Goal: Contribute content: Contribute content

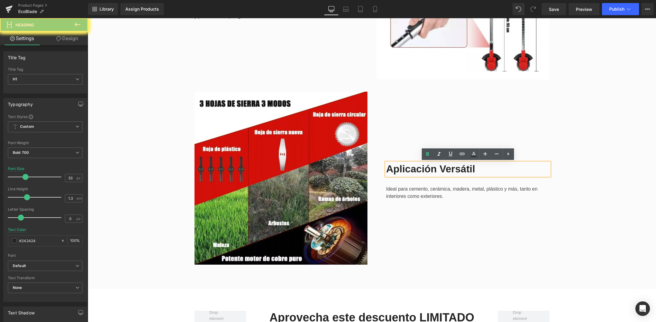
drag, startPoint x: 477, startPoint y: 169, endPoint x: 375, endPoint y: 164, distance: 101.4
click at [375, 164] on div "Aplicación Versátil Heading Ideal para cemento, cerámica, madera, metal, plásti…" at bounding box center [463, 178] width 182 height 173
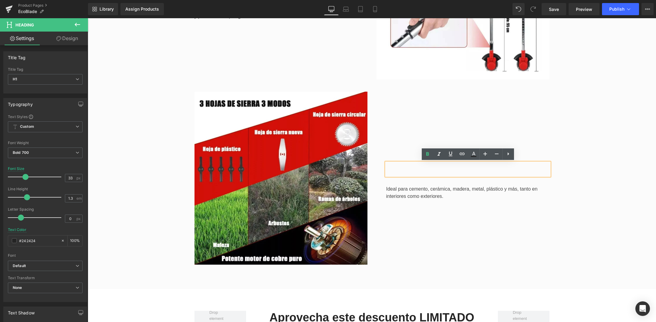
scroll to position [960, 0]
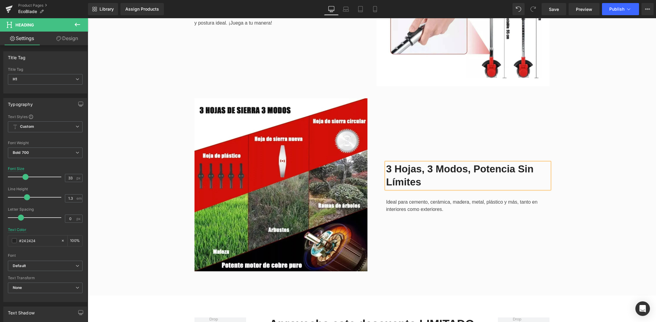
drag, startPoint x: 417, startPoint y: 202, endPoint x: 391, endPoint y: 202, distance: 26.4
click at [417, 202] on div "Ideal para cemento, cerámica, madera, metal, plástico y más, tanto en interiore…" at bounding box center [467, 205] width 163 height 15
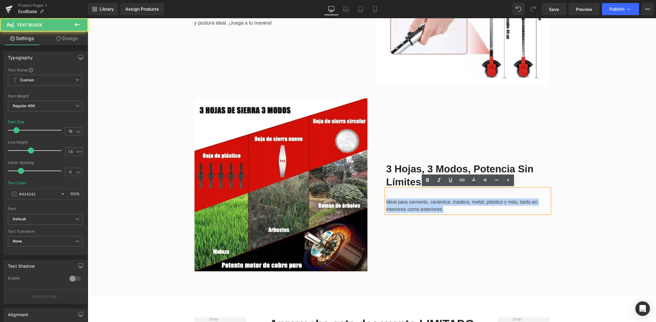
drag, startPoint x: 423, startPoint y: 206, endPoint x: 374, endPoint y: 196, distance: 50.4
click at [374, 196] on div "3 Hojas, 3 Modos, Potencia Sin Límites Heading Ideal para cemento, cerámica, ma…" at bounding box center [463, 184] width 182 height 173
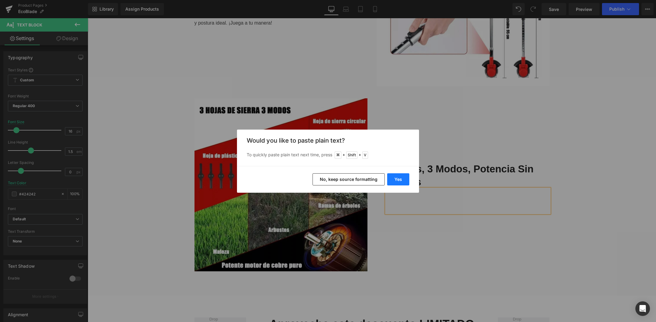
click at [402, 178] on button "Yes" at bounding box center [398, 179] width 22 height 12
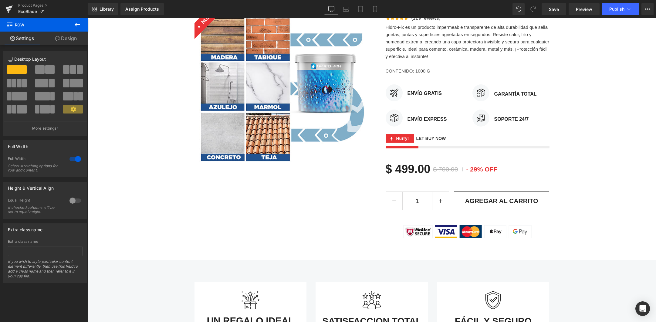
scroll to position [0, 0]
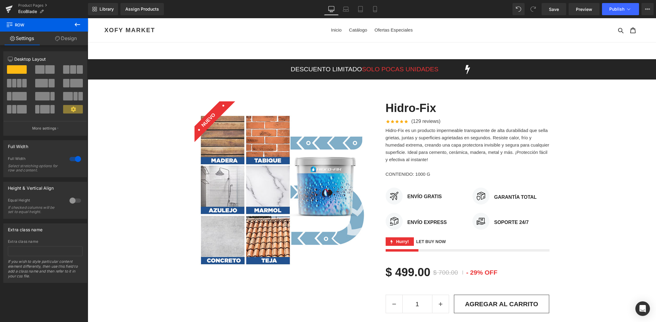
drag, startPoint x: 550, startPoint y: 8, endPoint x: 553, endPoint y: 18, distance: 10.6
click at [550, 8] on span "Save" at bounding box center [554, 9] width 10 height 6
click at [474, 11] on div "Library Assign Products Product Preview No product match your search. Please tr…" at bounding box center [372, 9] width 568 height 12
click at [28, 11] on span "EcoBlade" at bounding box center [27, 11] width 19 height 5
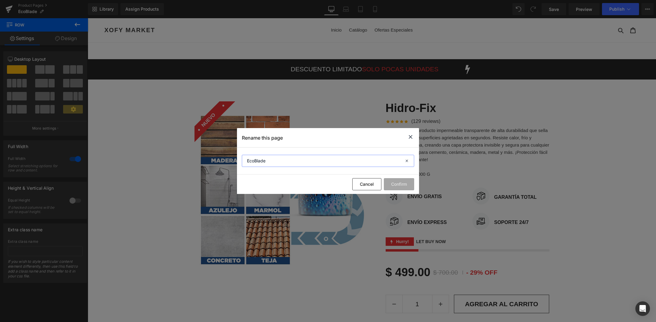
click at [285, 160] on input "EcoBlade" at bounding box center [328, 161] width 172 height 12
click at [282, 162] on input "EcoBlade" at bounding box center [328, 161] width 172 height 12
click at [292, 161] on input "EcoBlade" at bounding box center [328, 161] width 172 height 12
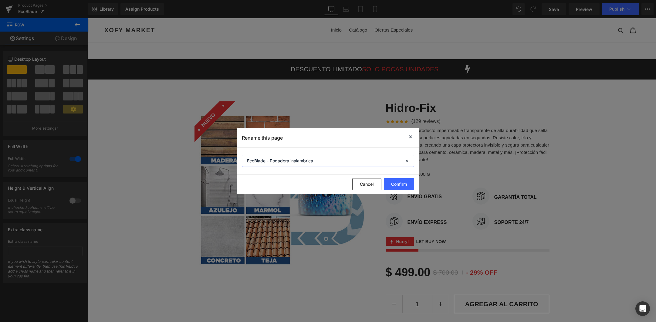
click at [302, 159] on input "EcoBlade - Podadora inalambrica" at bounding box center [328, 161] width 172 height 12
click at [273, 160] on input "EcoBlade - Podadora inalámbrica" at bounding box center [328, 161] width 172 height 12
type input "EcoBlade - Podadora inalámbrica"
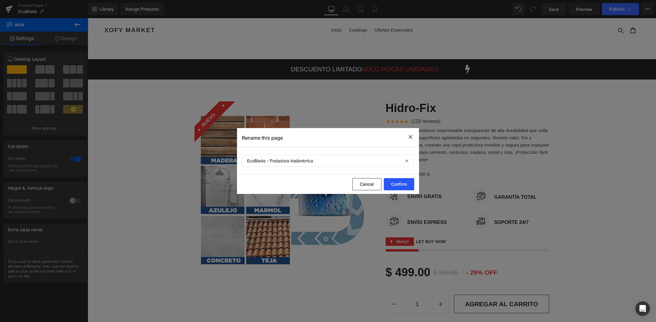
click at [404, 184] on button "Confirm" at bounding box center [399, 184] width 30 height 12
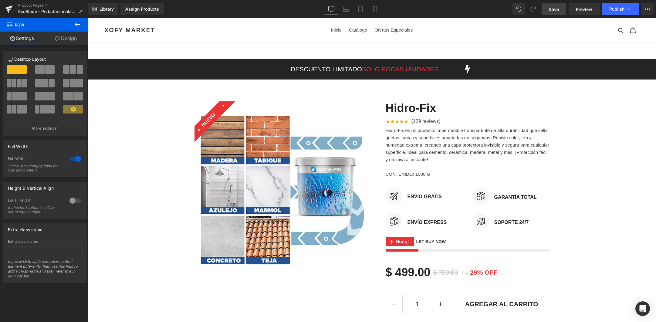
click at [555, 9] on span "Save" at bounding box center [554, 9] width 10 height 6
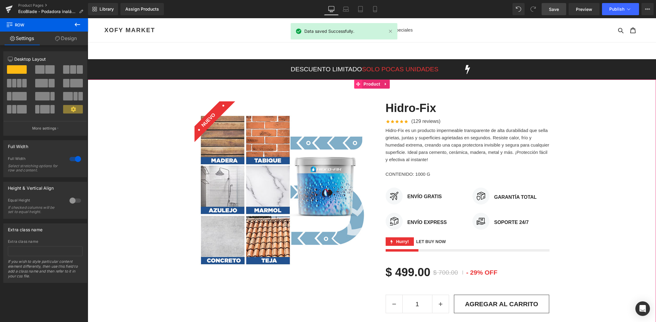
click at [359, 83] on icon at bounding box center [358, 84] width 4 height 4
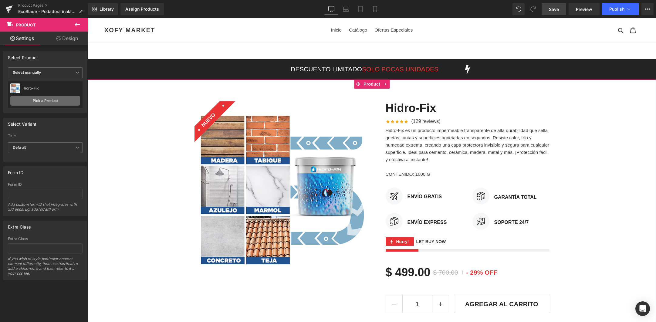
click at [50, 101] on link "Pick a Product" at bounding box center [45, 101] width 70 height 10
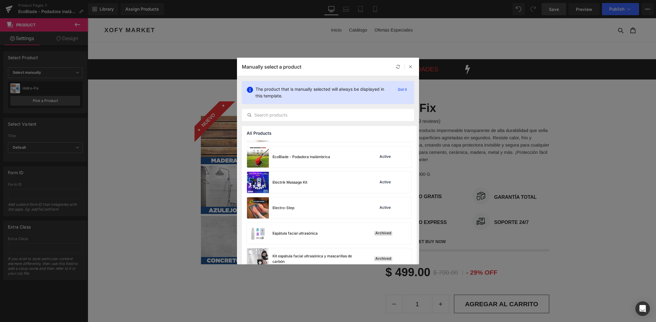
scroll to position [144, 0]
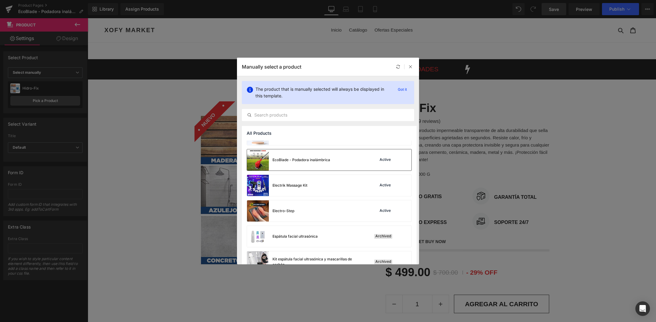
click at [263, 160] on img at bounding box center [258, 159] width 22 height 21
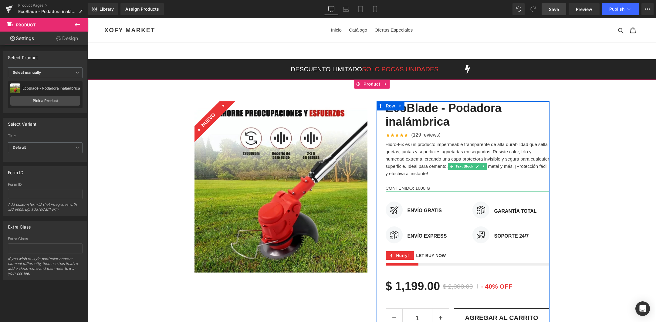
click at [412, 158] on p "Hidro-Fix es un producto impermeable transparente de alta durabilidad que sella…" at bounding box center [468, 159] width 164 height 36
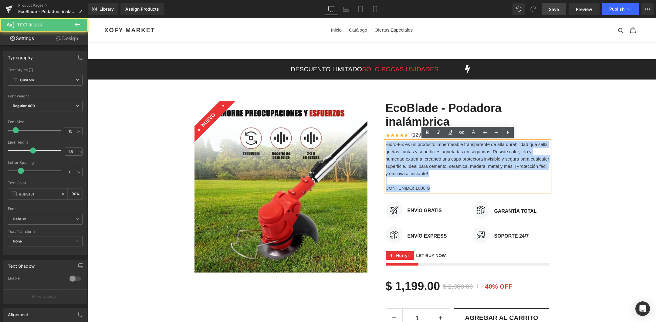
drag, startPoint x: 443, startPoint y: 189, endPoint x: 371, endPoint y: 139, distance: 88.1
click at [371, 139] on div "Sale Off (P) Image NUEVO Text Block Row EcoBlade - Podadora inalámbrica (P) Tit…" at bounding box center [372, 225] width 364 height 266
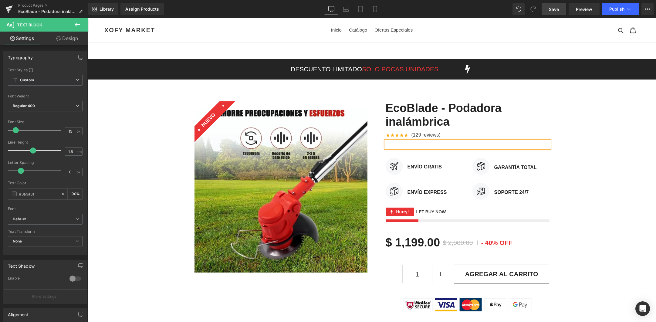
click at [597, 147] on div "Sale Off (P) Image NUEVO Text Block Row EcoBlade - Podadora inalámbrica (P) Tit…" at bounding box center [372, 203] width 568 height 222
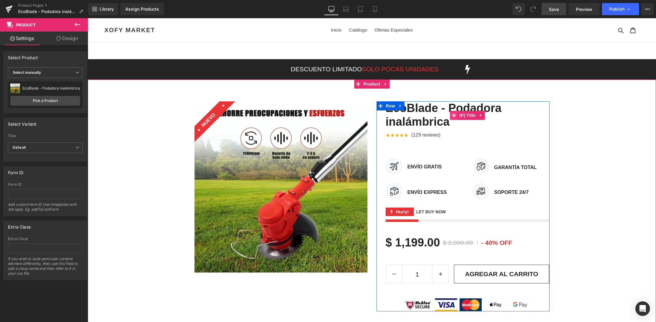
click at [454, 115] on icon at bounding box center [454, 115] width 4 height 4
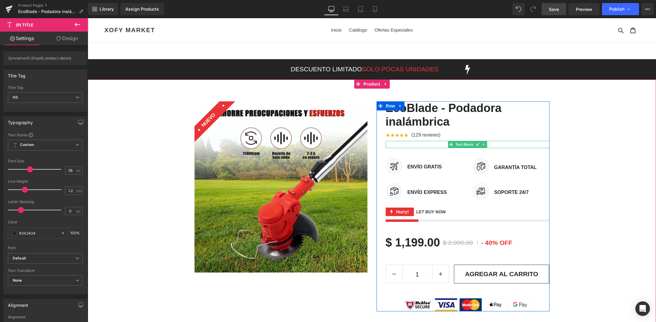
click at [430, 145] on p at bounding box center [468, 144] width 164 height 7
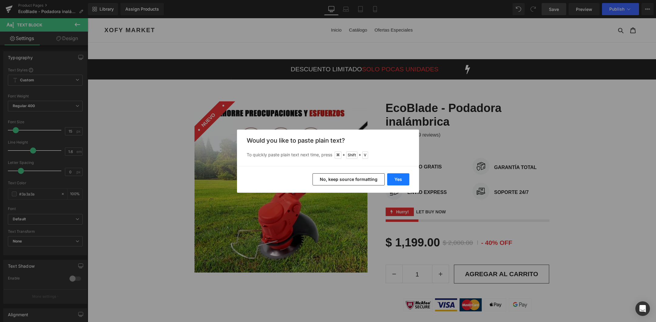
click at [403, 177] on button "Yes" at bounding box center [398, 179] width 22 height 12
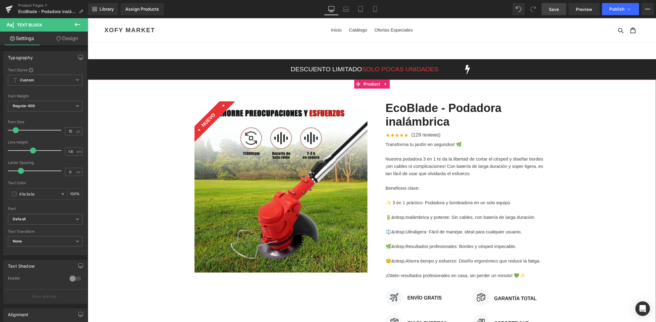
click at [588, 158] on div "Sale Off (P) Image NUEVO Text Block Row EcoBlade - Podadora inalámbrica (P) Tit…" at bounding box center [372, 268] width 568 height 353
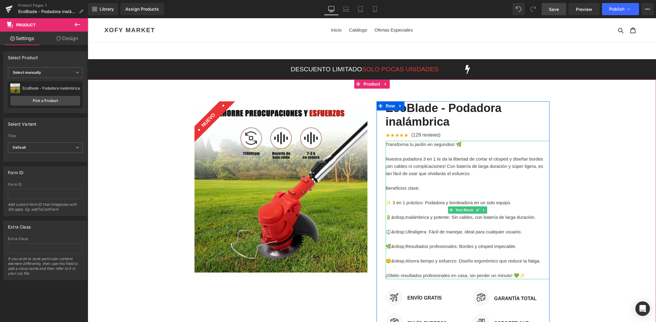
click at [462, 145] on p "Transforma tu jardín en segundos! 🌿" at bounding box center [468, 144] width 164 height 7
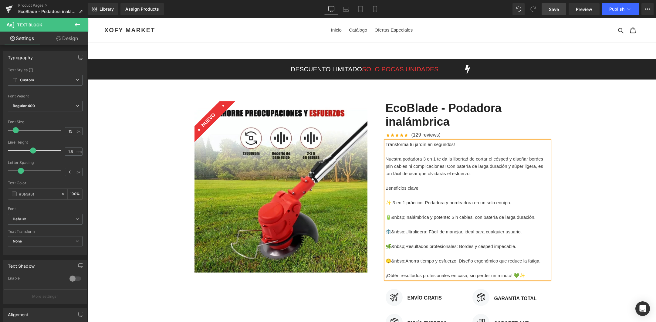
click at [565, 180] on div "Sale Off (P) Image NUEVO Text Block Row EcoBlade - Podadora inalámbrica (P) Tit…" at bounding box center [372, 268] width 568 height 353
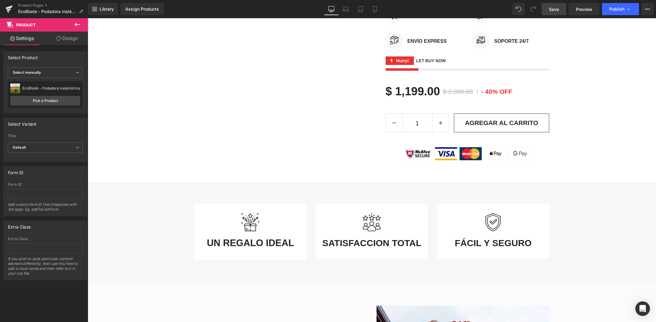
scroll to position [330, 0]
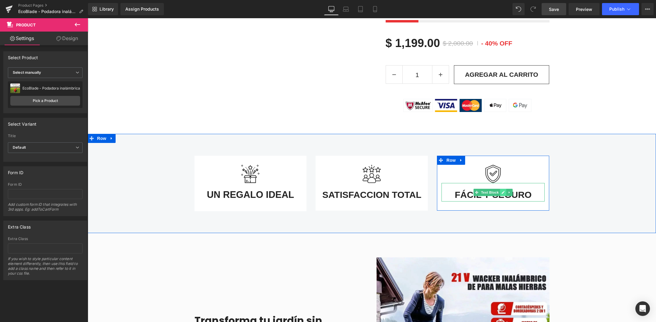
click at [504, 194] on link at bounding box center [503, 192] width 6 height 7
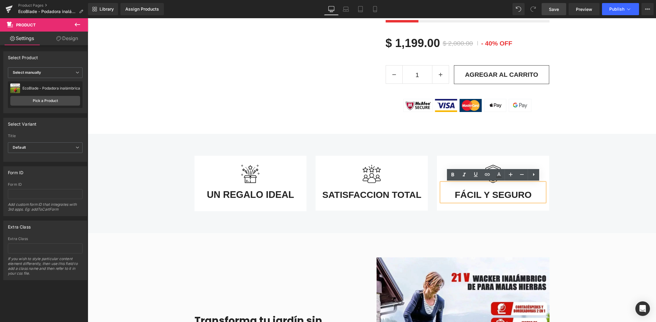
click at [535, 193] on div "FÁCIL Y SEGURO" at bounding box center [492, 192] width 103 height 19
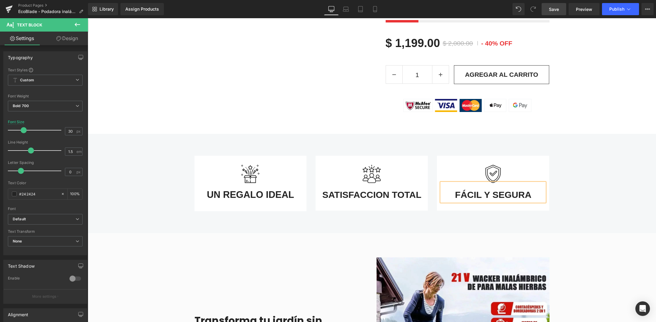
click at [586, 187] on div "Image UN REGALO IDEAL Text Block Row Image SATISFACCION TOTAL Text Block Row Im…" at bounding box center [372, 181] width 568 height 68
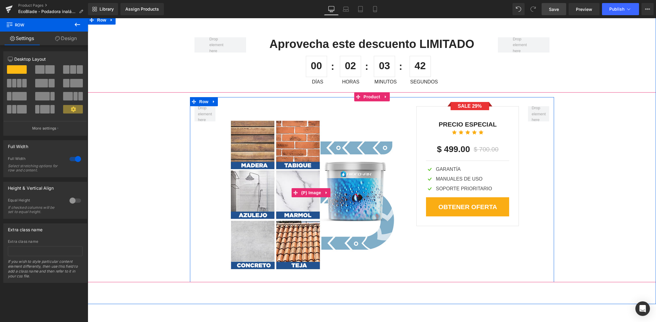
scroll to position [1344, 0]
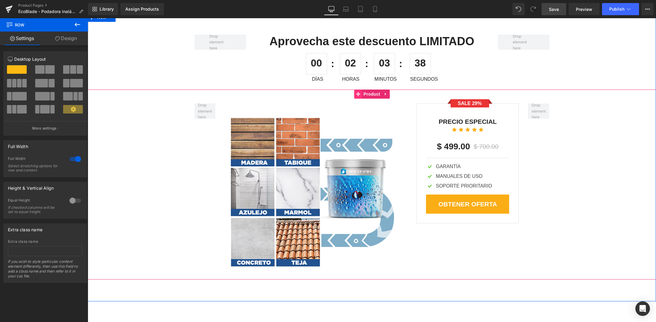
click at [359, 93] on icon at bounding box center [358, 94] width 4 height 4
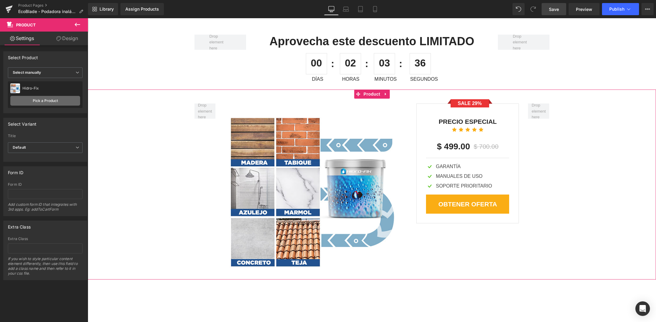
click at [47, 100] on link "Pick a Product" at bounding box center [45, 101] width 70 height 10
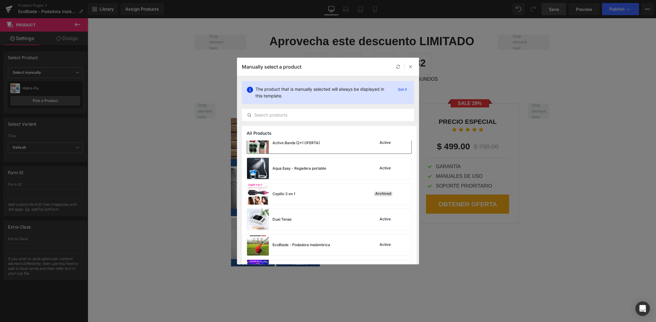
scroll to position [86, 0]
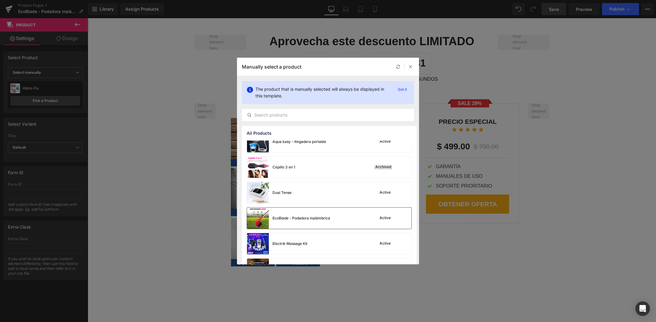
click at [263, 221] on img at bounding box center [258, 217] width 22 height 21
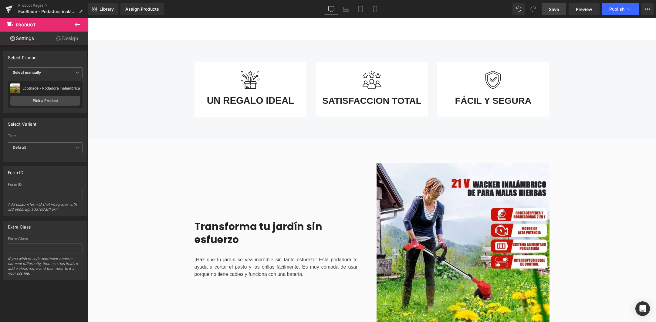
scroll to position [409, 0]
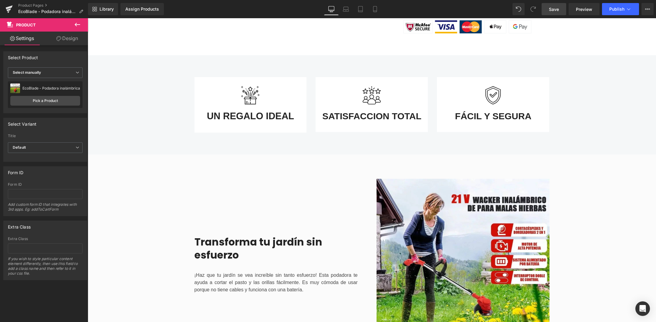
click at [555, 8] on span "Save" at bounding box center [554, 9] width 10 height 6
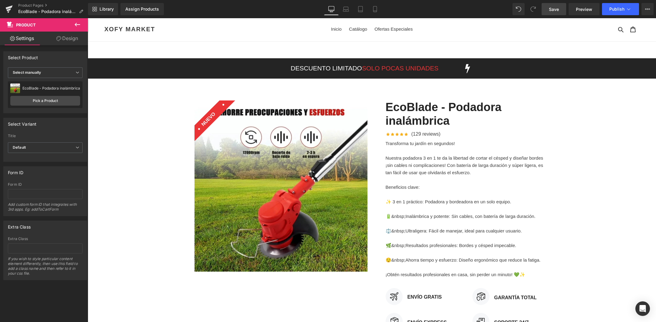
scroll to position [0, 0]
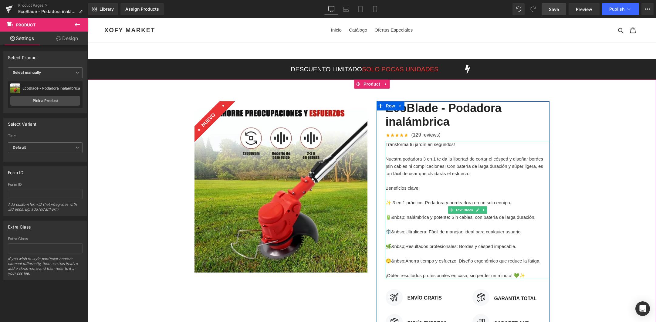
click at [427, 213] on p at bounding box center [468, 209] width 164 height 7
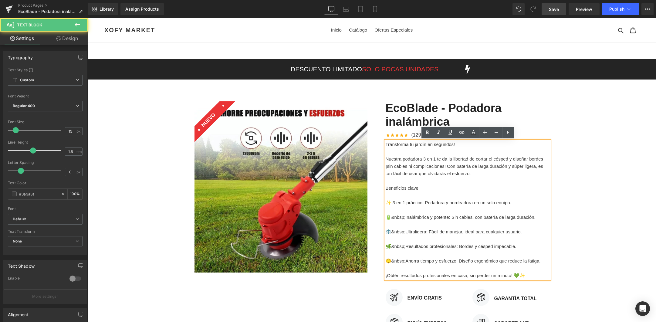
click at [387, 216] on p "🔋&nbsp;Inalámbrica y potente: Sin cables, con batería de larga duración." at bounding box center [468, 217] width 164 height 7
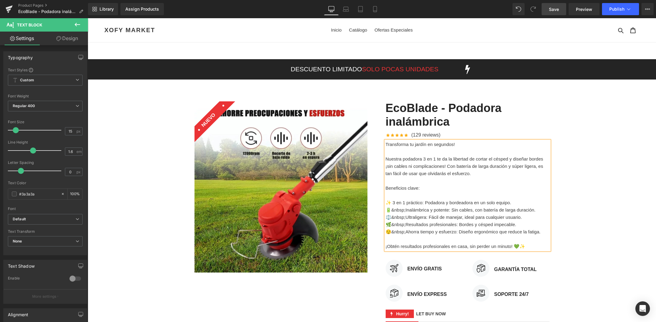
click at [403, 208] on span "🔋&nbsp;Inalámbrica y potente: Sin cables, con batería de larga duración." at bounding box center [461, 209] width 150 height 5
click at [404, 216] on span "⚖️&nbsp;Ultraligera: Fácil de manejar, ideal para cualquier usuario." at bounding box center [454, 216] width 136 height 5
click at [405, 224] on span "🌿&nbsp;Resultados profesionales: Bordes y césped impecable." at bounding box center [451, 224] width 131 height 5
click at [405, 231] on span "😌&nbsp;Ahorra tiempo y esfuerzo: Diseño ergonómico que reduce la fatiga." at bounding box center [463, 231] width 155 height 5
click at [388, 197] on p at bounding box center [468, 195] width 164 height 7
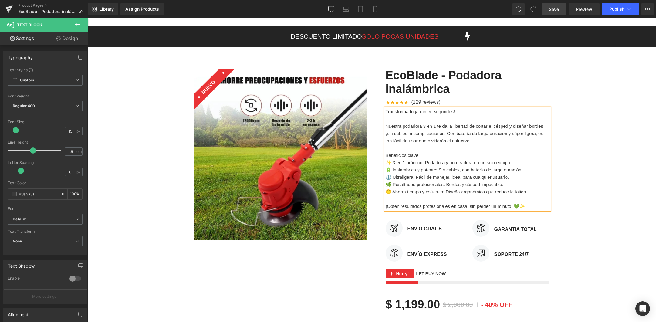
scroll to position [4, 0]
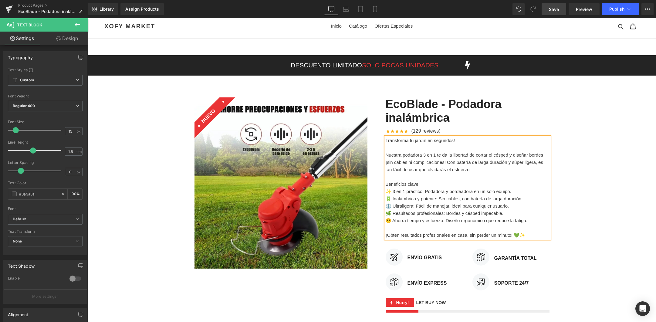
click at [603, 151] on div "Sale Off (P) Image NUEVO Text Block Row EcoBlade - Podadora inalámbrica (P) Tit…" at bounding box center [372, 246] width 568 height 317
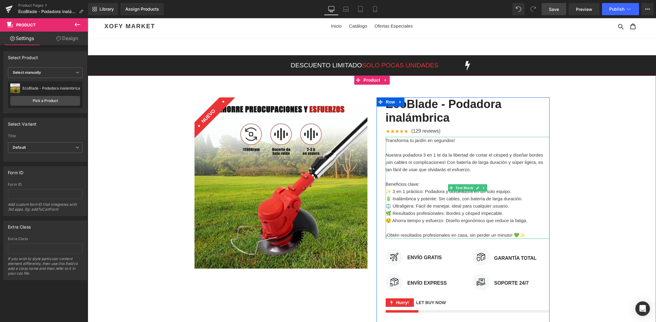
click at [387, 153] on div at bounding box center [387, 188] width 2 height 102
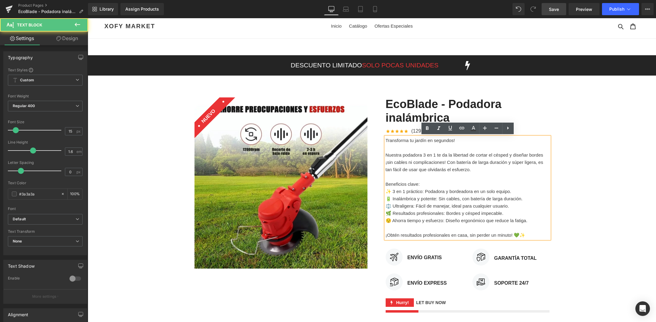
scroll to position [5, 0]
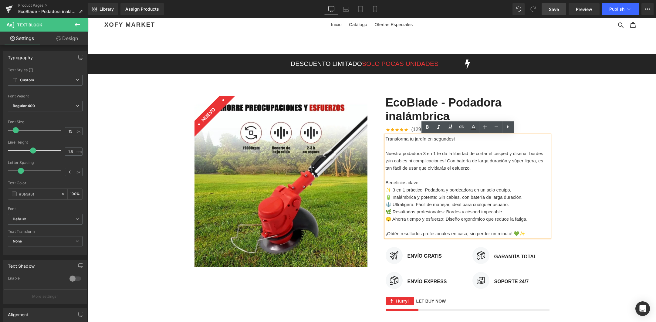
click at [386, 153] on p "Nuestra podadora 3 en 1 te da la libertad de cortar el césped y diseñar bordes …" at bounding box center [468, 161] width 164 height 22
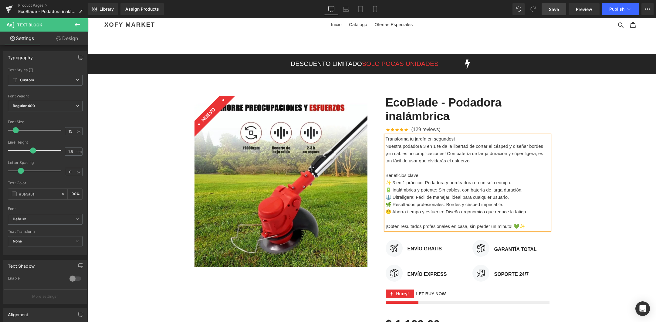
click at [585, 157] on div "Sale Off (P) Image NUEVO Text Block Row EcoBlade - Podadora inalámbrica (P) Tit…" at bounding box center [372, 242] width 568 height 310
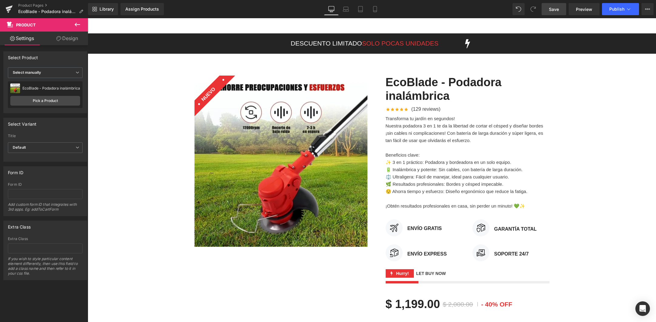
scroll to position [0, 0]
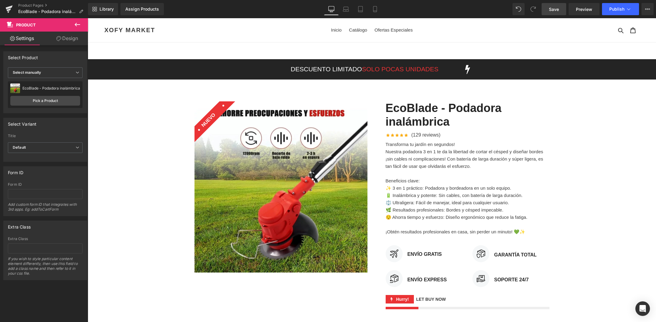
click at [558, 11] on span "Save" at bounding box center [554, 9] width 10 height 6
click at [623, 10] on span "Publish" at bounding box center [616, 9] width 15 height 5
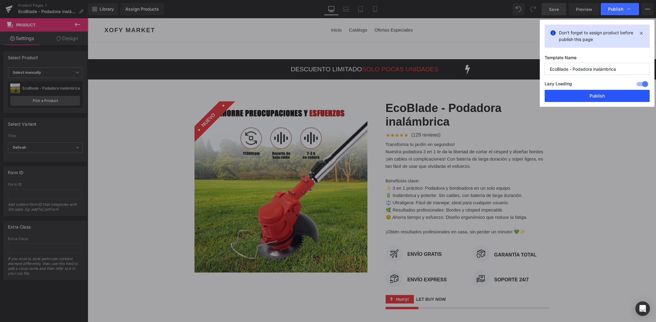
click at [609, 95] on button "Publish" at bounding box center [597, 96] width 105 height 12
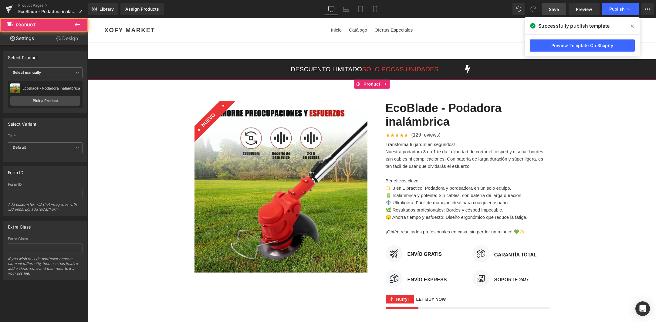
click at [588, 188] on div "Sale Off (P) Image NUEVO Text Block Row EcoBlade - Podadora inalámbrica (P) Tit…" at bounding box center [372, 247] width 568 height 310
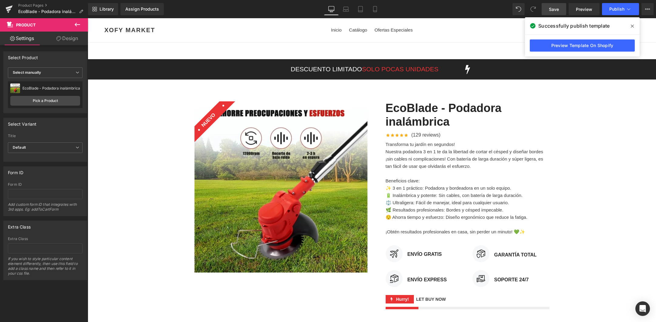
click at [600, 187] on div "Sale Off (P) Image NUEVO Text Block Row EcoBlade - Podadora inalámbrica (P) Tit…" at bounding box center [372, 247] width 568 height 310
click at [631, 25] on icon at bounding box center [632, 26] width 3 height 3
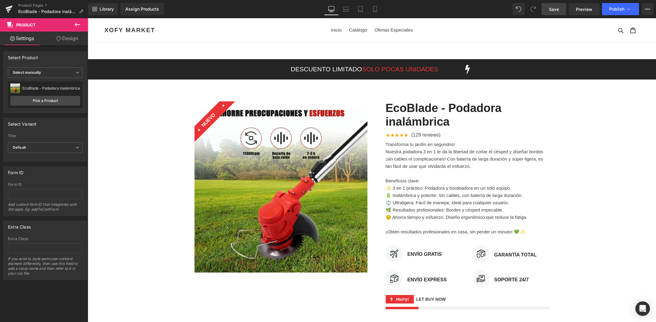
click at [468, 16] on div "Library Assign Products Product Preview No product match your search. Please tr…" at bounding box center [372, 9] width 568 height 18
